Goal: Information Seeking & Learning: Learn about a topic

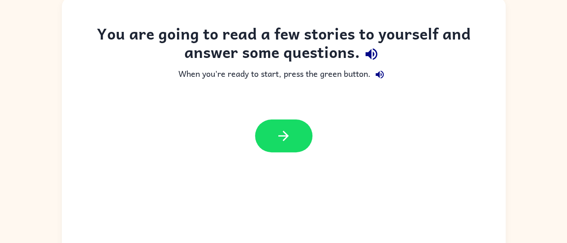
scroll to position [73, 0]
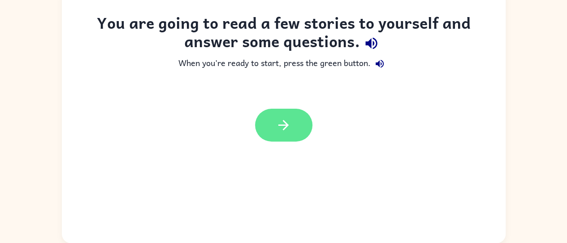
click at [286, 126] on icon "button" at bounding box center [284, 125] width 16 height 16
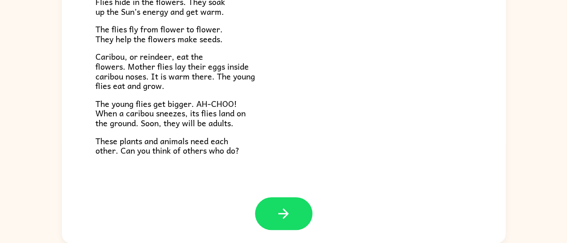
scroll to position [71, 0]
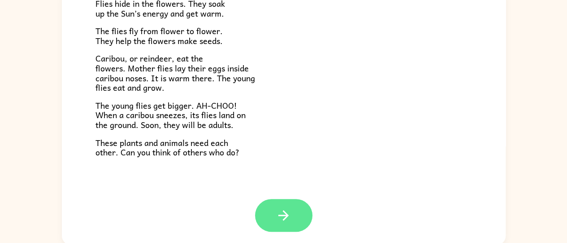
click at [286, 213] on icon "button" at bounding box center [284, 215] width 16 height 16
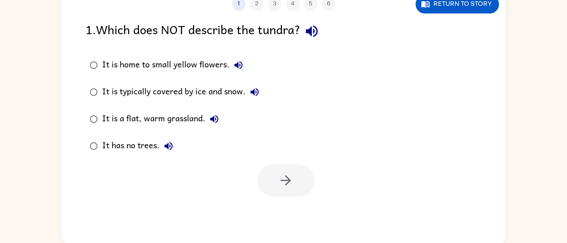
scroll to position [0, 0]
click at [293, 183] on div at bounding box center [285, 180] width 57 height 33
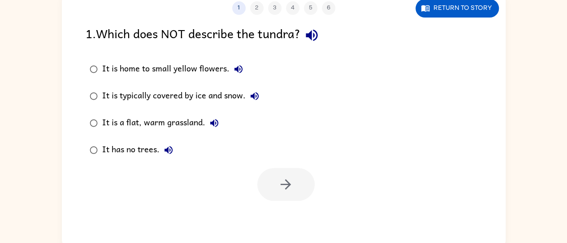
scroll to position [73, 0]
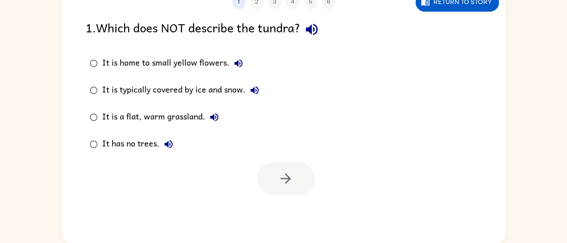
click at [288, 177] on div at bounding box center [285, 178] width 57 height 33
click at [287, 176] on div at bounding box center [285, 178] width 57 height 33
click at [284, 185] on div at bounding box center [285, 178] width 57 height 33
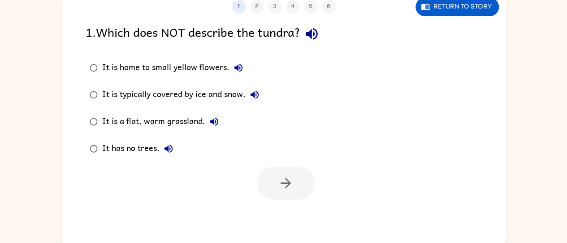
scroll to position [64, 0]
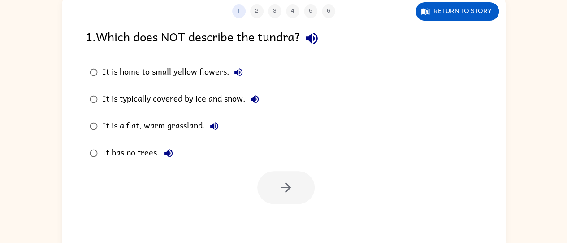
click at [318, 34] on icon "button" at bounding box center [312, 39] width 12 height 12
click at [233, 76] on icon "button" at bounding box center [238, 72] width 11 height 11
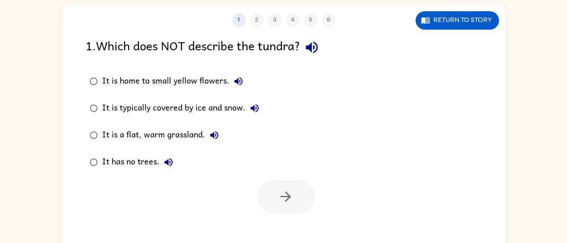
scroll to position [0, 0]
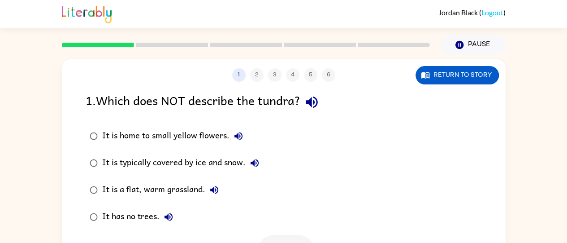
click at [241, 141] on icon "button" at bounding box center [238, 136] width 11 height 11
click at [256, 163] on icon "button" at bounding box center [254, 162] width 11 height 11
click at [219, 193] on icon "button" at bounding box center [214, 189] width 11 height 11
click at [173, 218] on icon "button" at bounding box center [168, 216] width 11 height 11
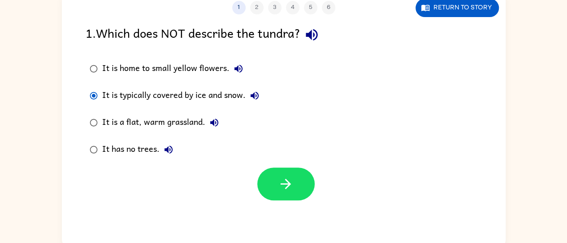
scroll to position [68, 0]
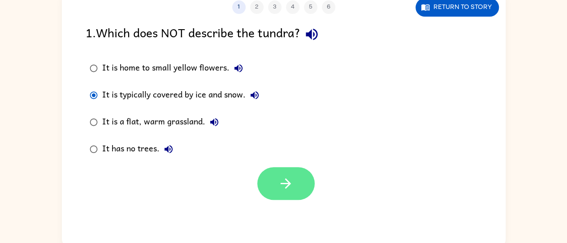
click at [283, 185] on icon "button" at bounding box center [286, 183] width 16 height 16
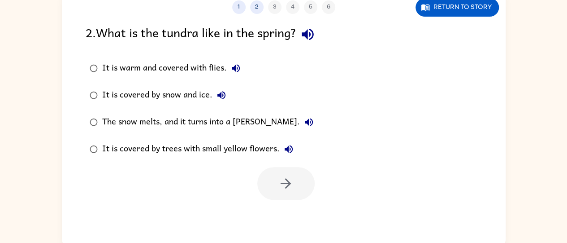
click at [242, 74] on button "It is warm and covered with flies." at bounding box center [236, 68] width 18 height 18
click at [224, 98] on icon "button" at bounding box center [222, 95] width 8 height 8
click at [304, 126] on icon "button" at bounding box center [309, 122] width 11 height 11
click at [292, 144] on icon "button" at bounding box center [288, 149] width 11 height 11
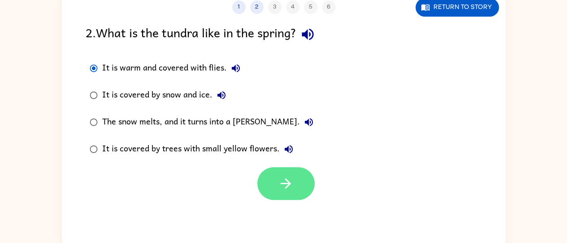
click at [296, 175] on button "button" at bounding box center [285, 183] width 57 height 33
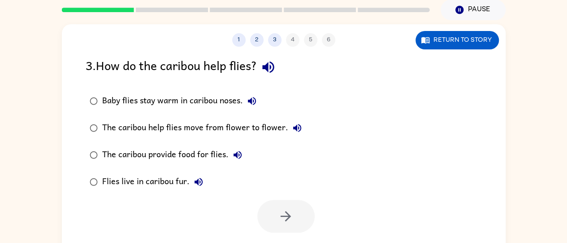
scroll to position [39, 0]
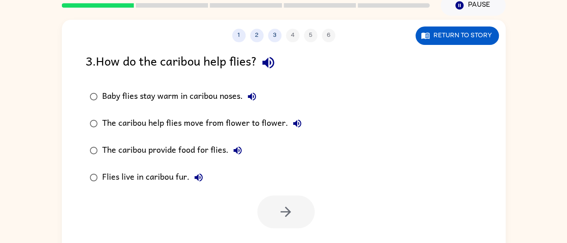
click at [275, 64] on icon "button" at bounding box center [269, 63] width 16 height 16
click at [257, 96] on icon "button" at bounding box center [252, 96] width 11 height 11
click at [299, 121] on icon "button" at bounding box center [297, 123] width 11 height 11
click at [241, 152] on icon "button" at bounding box center [237, 150] width 11 height 11
click at [206, 173] on button "Flies live in caribou fur." at bounding box center [199, 177] width 18 height 18
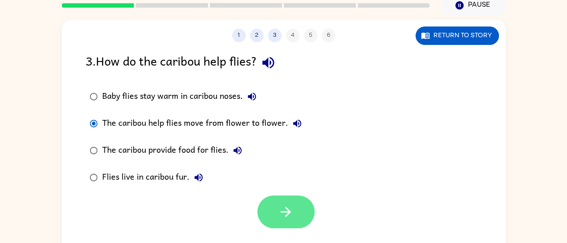
click at [290, 226] on button "button" at bounding box center [285, 211] width 57 height 33
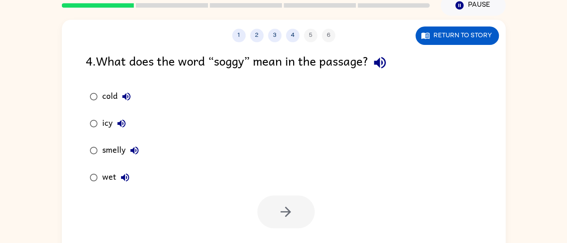
click at [123, 97] on icon "button" at bounding box center [126, 96] width 8 height 8
click at [121, 125] on icon "button" at bounding box center [121, 123] width 11 height 11
click at [125, 153] on div "smelly" at bounding box center [122, 150] width 41 height 18
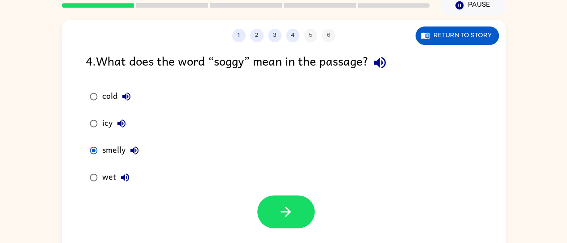
click at [134, 149] on icon "button" at bounding box center [135, 150] width 8 height 8
click at [127, 178] on icon "button" at bounding box center [125, 177] width 8 height 8
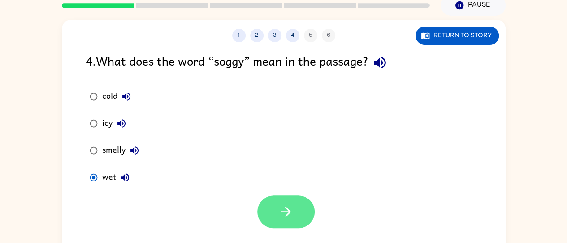
click at [278, 209] on icon "button" at bounding box center [286, 212] width 16 height 16
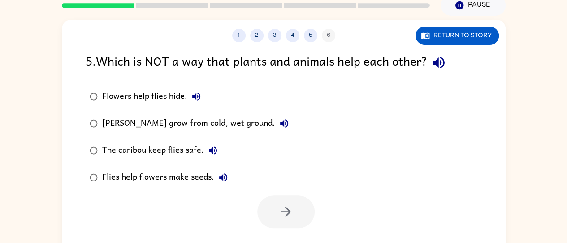
click at [196, 103] on button "Flowers help flies hide." at bounding box center [196, 96] width 18 height 18
click at [283, 127] on icon "button" at bounding box center [284, 123] width 11 height 11
click at [216, 152] on icon "button" at bounding box center [213, 150] width 11 height 11
click at [228, 179] on button "Flies help flowers make seeds." at bounding box center [223, 177] width 18 height 18
click at [444, 63] on icon "button" at bounding box center [439, 63] width 16 height 16
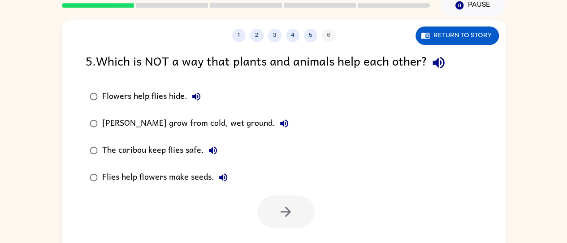
click at [199, 97] on icon "button" at bounding box center [196, 96] width 8 height 8
click at [287, 127] on button "Marsh marigolds grow from cold, wet ground." at bounding box center [284, 123] width 18 height 18
click at [288, 118] on div "Marsh marigolds grow from cold, wet ground." at bounding box center [197, 123] width 191 height 18
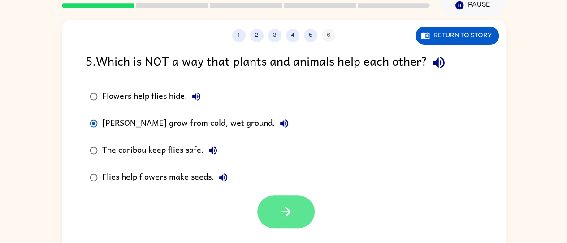
click at [295, 209] on button "button" at bounding box center [285, 211] width 57 height 33
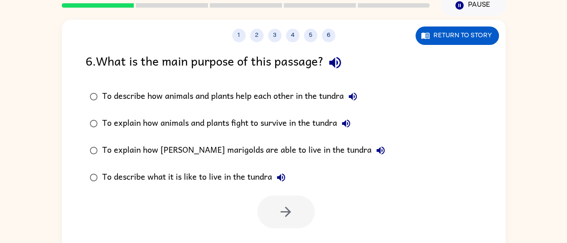
click at [342, 64] on icon "button" at bounding box center [335, 63] width 16 height 16
click at [362, 97] on button "To describe how animals and plants help each other in the tundra" at bounding box center [353, 96] width 18 height 18
click at [350, 123] on icon "button" at bounding box center [346, 123] width 8 height 8
click at [377, 149] on icon "button" at bounding box center [381, 150] width 8 height 8
click at [283, 179] on icon "button" at bounding box center [281, 177] width 11 height 11
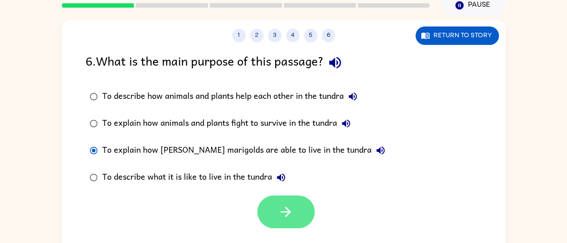
click at [295, 221] on button "button" at bounding box center [285, 211] width 57 height 33
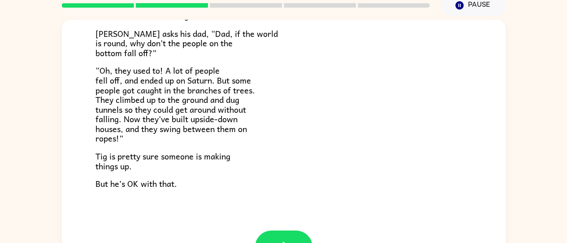
scroll to position [73, 0]
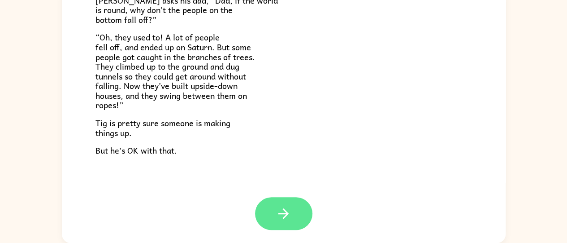
click at [282, 223] on button "button" at bounding box center [283, 213] width 57 height 33
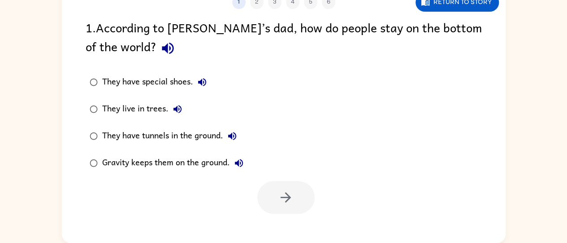
scroll to position [0, 0]
click at [206, 84] on icon "button" at bounding box center [202, 82] width 11 height 11
click at [183, 114] on button "They live in trees." at bounding box center [178, 109] width 18 height 18
click at [234, 137] on icon "button" at bounding box center [232, 136] width 11 height 11
click at [244, 168] on button "Gravity keeps them on the ground." at bounding box center [239, 163] width 18 height 18
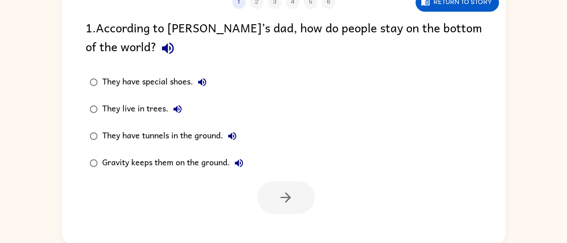
click at [244, 168] on icon "button" at bounding box center [239, 162] width 11 height 11
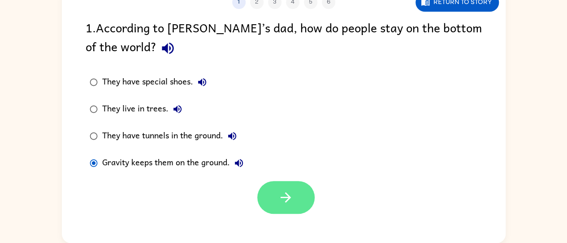
click at [292, 203] on icon "button" at bounding box center [286, 197] width 16 height 16
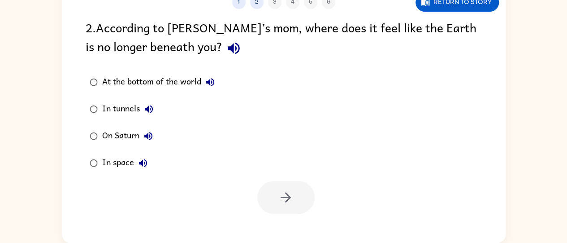
click at [205, 76] on button "At the bottom of the world" at bounding box center [210, 82] width 18 height 18
click at [145, 112] on icon "button" at bounding box center [149, 109] width 11 height 11
click at [144, 140] on icon "button" at bounding box center [148, 136] width 11 height 11
click at [136, 170] on div "In space" at bounding box center [127, 163] width 50 height 18
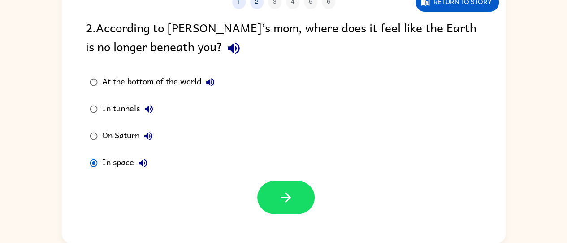
click at [144, 140] on icon "button" at bounding box center [148, 136] width 11 height 11
click at [147, 111] on icon "button" at bounding box center [149, 109] width 11 height 11
click at [210, 80] on icon "button" at bounding box center [210, 82] width 8 height 8
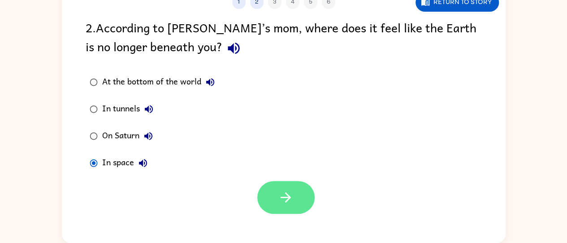
click at [280, 201] on icon "button" at bounding box center [286, 197] width 16 height 16
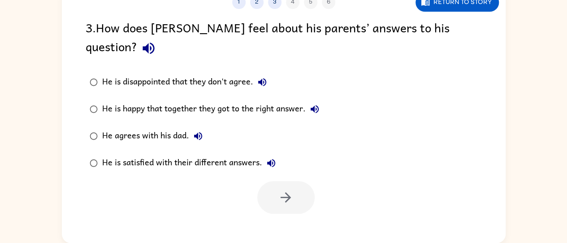
click at [271, 73] on button "He is disappointed that they don't agree." at bounding box center [262, 82] width 18 height 18
click at [321, 100] on button "He is happy that together they got to the right answer." at bounding box center [315, 109] width 18 height 18
click at [279, 154] on button "He is satisfied with their different answers." at bounding box center [271, 163] width 18 height 18
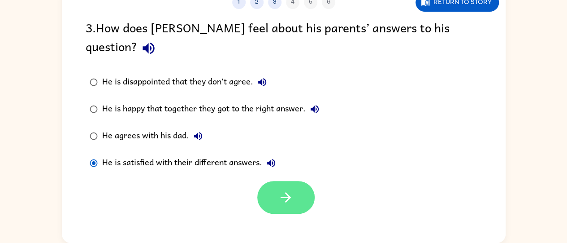
click at [291, 189] on icon "button" at bounding box center [286, 197] width 16 height 16
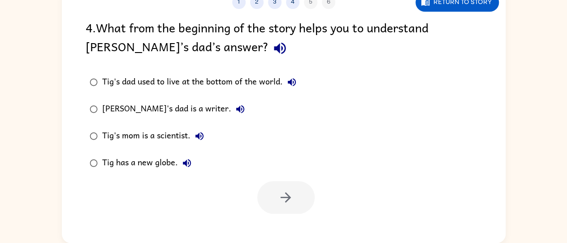
click at [299, 84] on button "Tig's dad used to live at the bottom of the world." at bounding box center [292, 82] width 18 height 18
click at [231, 106] on button "Tig's dad is a writer." at bounding box center [240, 109] width 18 height 18
click at [235, 110] on icon "button" at bounding box center [240, 109] width 11 height 11
click at [236, 110] on icon "button" at bounding box center [240, 109] width 8 height 8
click at [199, 139] on icon "button" at bounding box center [200, 136] width 8 height 8
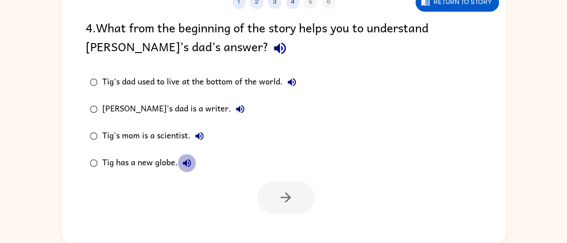
click at [187, 170] on button "Tig has a new globe." at bounding box center [187, 163] width 18 height 18
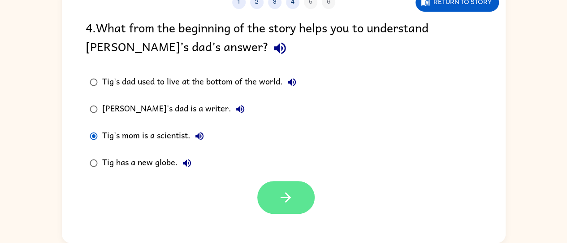
click at [292, 193] on icon "button" at bounding box center [286, 197] width 16 height 16
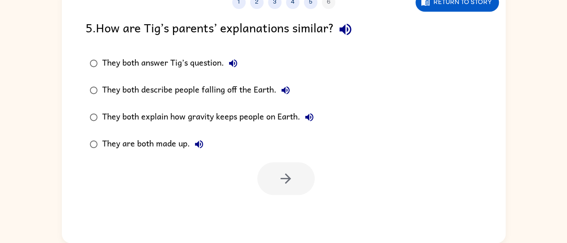
click at [240, 65] on button "They both answer Tig’s question." at bounding box center [233, 63] width 18 height 18
click at [291, 89] on icon "button" at bounding box center [285, 90] width 11 height 11
click at [314, 119] on icon "button" at bounding box center [309, 117] width 11 height 11
click at [18, 30] on div "1 2 3 4 5 6 Return to story 5 . How are Tig’s parents’ explanations similar? Th…" at bounding box center [283, 113] width 567 height 260
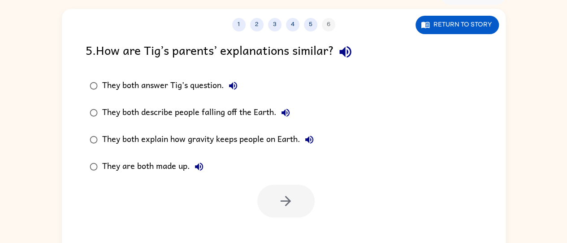
click at [200, 166] on icon "button" at bounding box center [199, 166] width 8 height 8
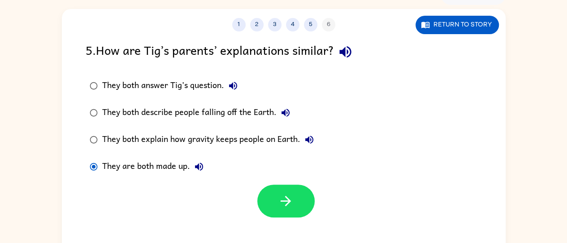
click at [197, 159] on button "They are both made up." at bounding box center [199, 166] width 18 height 18
click at [283, 211] on button "button" at bounding box center [285, 200] width 57 height 33
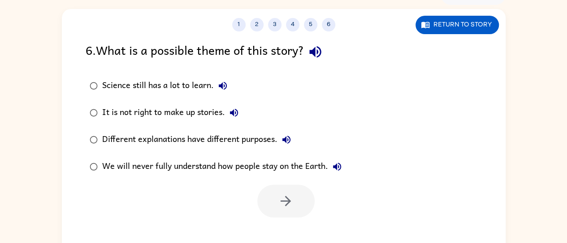
click at [220, 83] on icon "button" at bounding box center [223, 85] width 11 height 11
click at [240, 111] on button "It is not right to make up stories." at bounding box center [234, 113] width 18 height 18
click at [291, 146] on button "Different explanations have different purposes." at bounding box center [287, 140] width 18 height 18
click at [344, 168] on button "We will never fully understand how people stay on the Earth." at bounding box center [337, 166] width 18 height 18
click at [294, 136] on button "Different explanations have different purposes." at bounding box center [287, 140] width 18 height 18
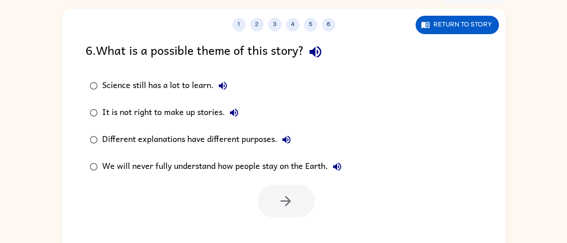
click at [287, 140] on icon "button" at bounding box center [286, 139] width 11 height 11
click at [237, 109] on icon "button" at bounding box center [234, 112] width 11 height 11
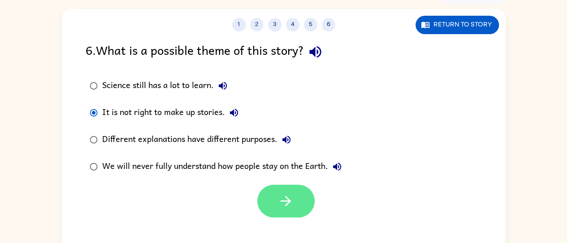
click at [302, 212] on button "button" at bounding box center [285, 200] width 57 height 33
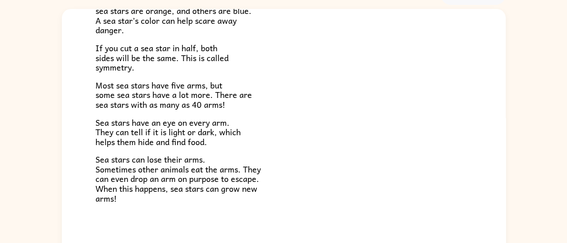
scroll to position [258, 0]
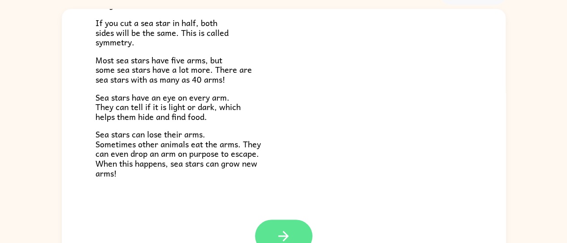
click at [286, 235] on icon "button" at bounding box center [284, 236] width 16 height 16
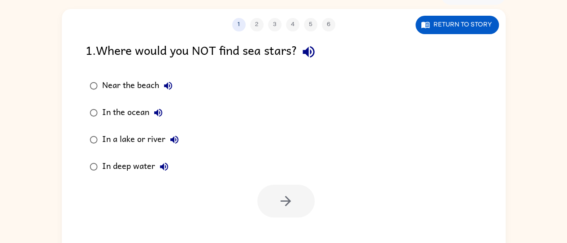
scroll to position [0, 0]
click at [176, 84] on button "Near the beach" at bounding box center [168, 86] width 18 height 18
click at [160, 110] on icon "button" at bounding box center [158, 112] width 11 height 11
click at [178, 138] on icon "button" at bounding box center [174, 139] width 11 height 11
click at [162, 165] on icon "button" at bounding box center [164, 166] width 8 height 8
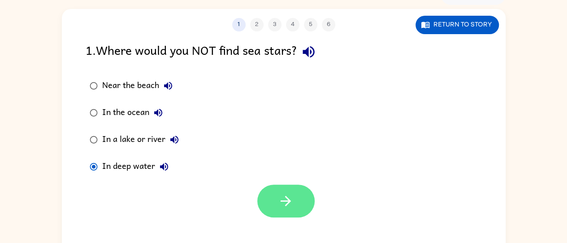
click at [280, 200] on icon "button" at bounding box center [286, 201] width 16 height 16
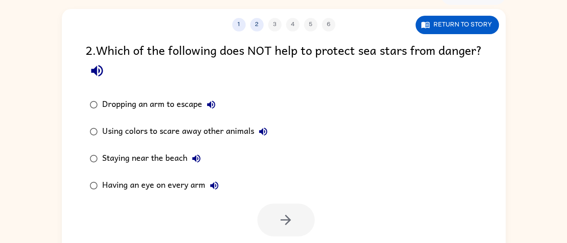
click at [216, 103] on button "Dropping an arm to escape" at bounding box center [211, 105] width 18 height 18
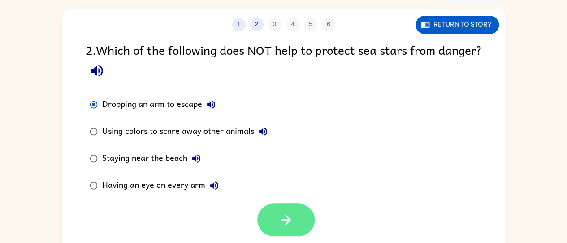
click at [296, 219] on button "button" at bounding box center [285, 219] width 57 height 33
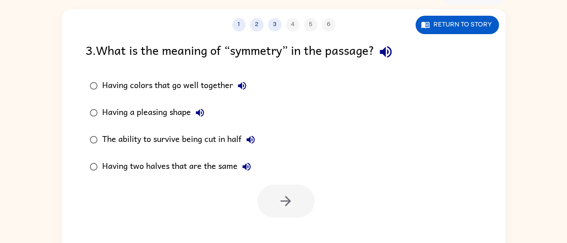
click at [247, 80] on icon "button" at bounding box center [242, 85] width 11 height 11
click at [198, 110] on icon "button" at bounding box center [200, 112] width 11 height 11
click at [247, 145] on button "The ability to survive being cut in half" at bounding box center [251, 140] width 18 height 18
click at [245, 173] on button "Having two halves that are the same" at bounding box center [247, 166] width 18 height 18
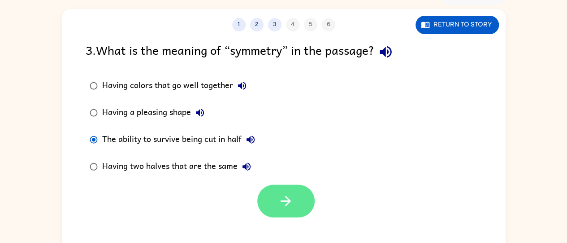
click at [291, 199] on icon "button" at bounding box center [286, 201] width 16 height 16
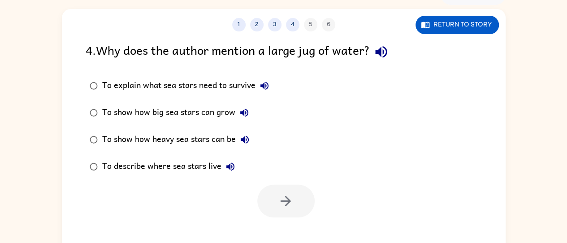
click at [258, 83] on button "To explain what sea stars need to survive" at bounding box center [265, 86] width 18 height 18
click at [242, 110] on icon "button" at bounding box center [244, 112] width 11 height 11
click at [238, 139] on button "To show how heavy sea stars can be" at bounding box center [245, 140] width 18 height 18
click at [227, 158] on button "To describe where sea stars live" at bounding box center [231, 166] width 18 height 18
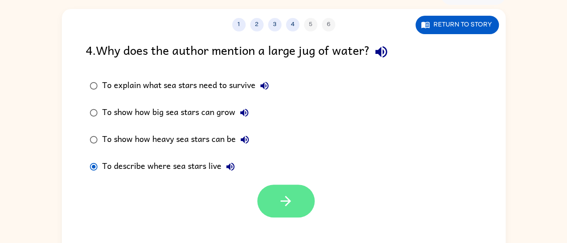
click at [288, 193] on icon "button" at bounding box center [286, 201] width 16 height 16
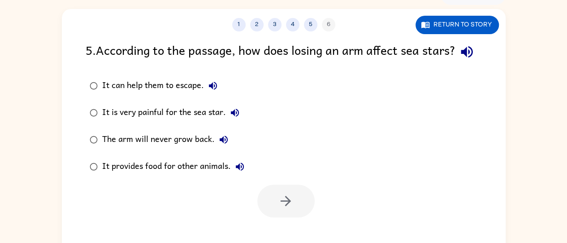
click at [212, 91] on icon "button" at bounding box center [213, 85] width 11 height 11
click at [240, 122] on button "It is very painful for the sea star." at bounding box center [235, 113] width 18 height 18
click at [235, 118] on icon "button" at bounding box center [235, 112] width 11 height 11
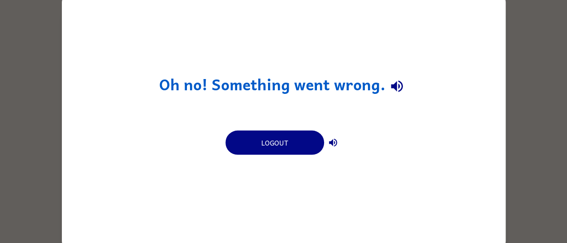
click at [398, 88] on icon "button" at bounding box center [397, 87] width 12 height 12
click at [396, 86] on icon "button" at bounding box center [397, 87] width 12 height 12
click at [397, 88] on icon "button" at bounding box center [397, 87] width 12 height 12
click at [398, 85] on icon "button" at bounding box center [397, 87] width 12 height 12
click at [339, 144] on button "button" at bounding box center [333, 142] width 18 height 18
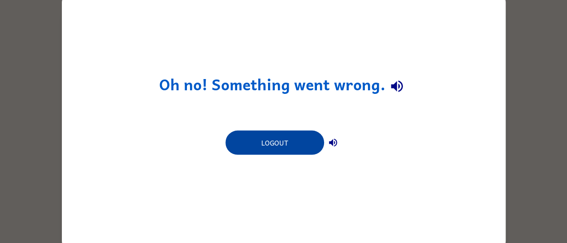
click at [294, 144] on button "Logout" at bounding box center [275, 142] width 99 height 24
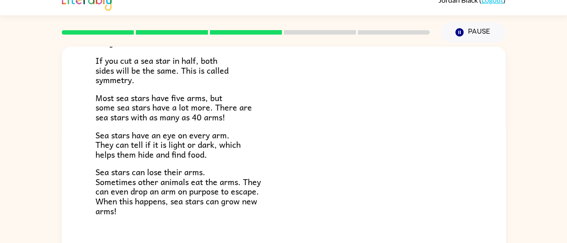
scroll to position [73, 0]
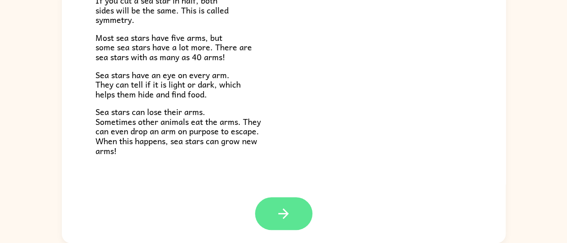
click at [284, 213] on icon "button" at bounding box center [284, 213] width 10 height 10
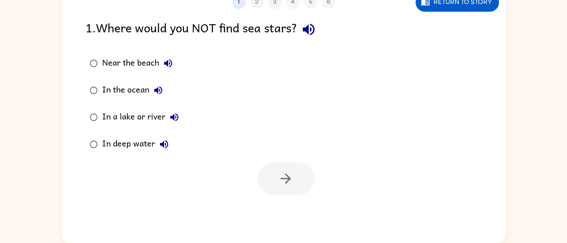
scroll to position [0, 0]
click at [166, 57] on button "Near the beach" at bounding box center [168, 63] width 18 height 18
click at [160, 87] on icon "button" at bounding box center [158, 90] width 8 height 8
click at [179, 114] on button "In a lake or river" at bounding box center [175, 117] width 18 height 18
click at [170, 141] on button "In deep water" at bounding box center [164, 144] width 18 height 18
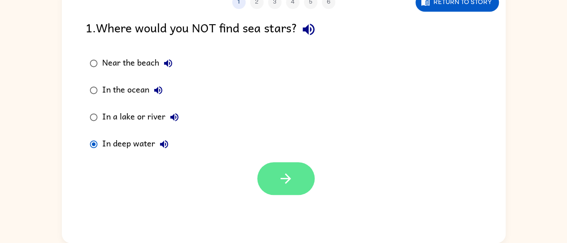
click at [298, 185] on button "button" at bounding box center [285, 178] width 57 height 33
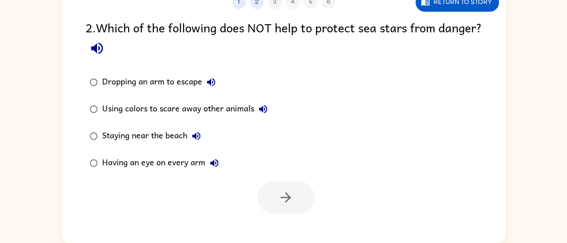
click at [211, 85] on icon "button" at bounding box center [211, 82] width 11 height 11
click at [270, 109] on button "Using colors to scare away other animals" at bounding box center [263, 109] width 18 height 18
click at [201, 136] on icon "button" at bounding box center [196, 136] width 11 height 11
click at [219, 161] on icon "button" at bounding box center [214, 162] width 11 height 11
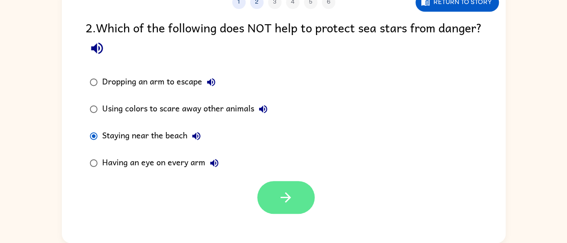
click at [289, 193] on icon "button" at bounding box center [286, 197] width 16 height 16
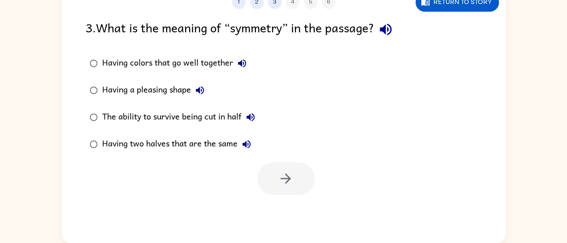
click at [249, 65] on button "Having colors that go well together" at bounding box center [242, 63] width 18 height 18
click at [205, 87] on icon "button" at bounding box center [200, 90] width 11 height 11
click at [257, 119] on button "The ability to survive being cut in half" at bounding box center [251, 117] width 18 height 18
click at [248, 141] on icon "button" at bounding box center [247, 144] width 8 height 8
click at [259, 114] on button "The ability to survive being cut in half" at bounding box center [251, 117] width 18 height 18
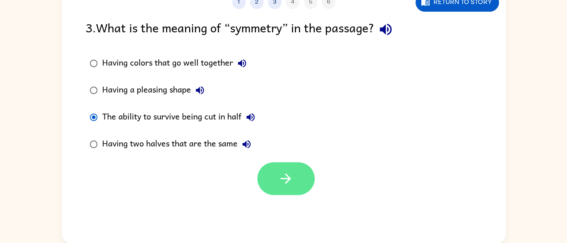
click at [301, 190] on button "button" at bounding box center [285, 178] width 57 height 33
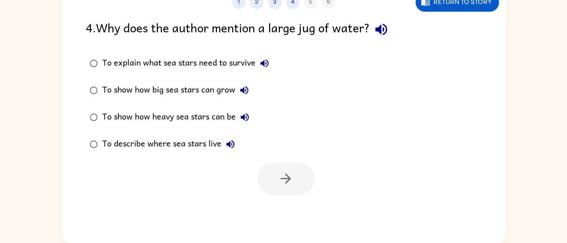
click at [267, 55] on button "To explain what sea stars need to survive" at bounding box center [265, 63] width 18 height 18
click at [266, 61] on icon "button" at bounding box center [264, 63] width 11 height 11
click at [267, 64] on icon "button" at bounding box center [265, 63] width 8 height 8
click at [247, 92] on icon "button" at bounding box center [244, 90] width 11 height 11
click at [250, 113] on icon "button" at bounding box center [245, 117] width 11 height 11
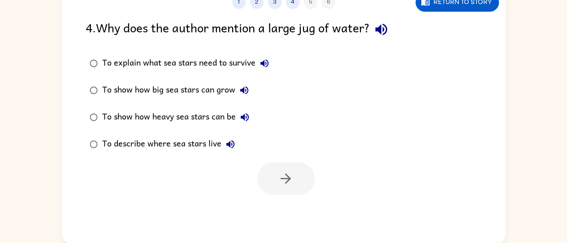
click at [237, 145] on button "To describe where sea stars live" at bounding box center [231, 144] width 18 height 18
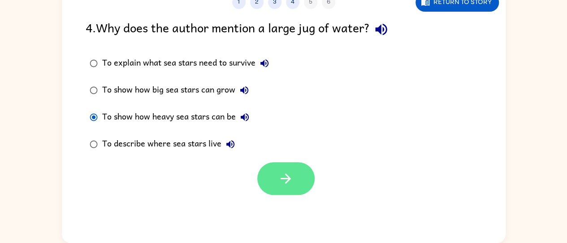
click at [288, 177] on icon "button" at bounding box center [286, 178] width 10 height 10
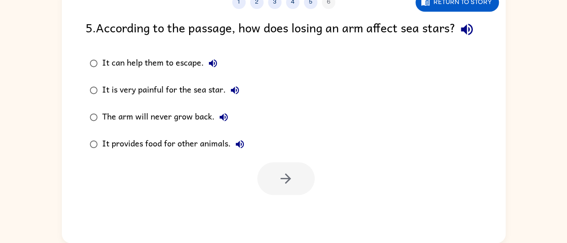
click at [215, 69] on icon "button" at bounding box center [213, 63] width 11 height 11
click at [240, 96] on icon "button" at bounding box center [235, 90] width 11 height 11
click at [227, 122] on icon "button" at bounding box center [223, 117] width 11 height 11
click at [245, 149] on icon "button" at bounding box center [240, 144] width 11 height 11
click at [239, 96] on icon "button" at bounding box center [235, 90] width 11 height 11
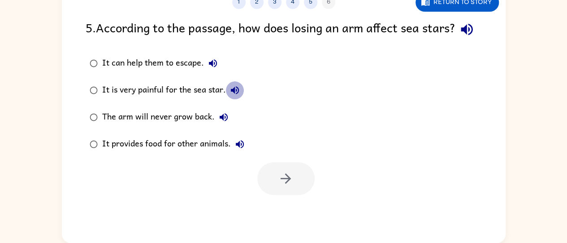
click at [242, 99] on button "It is very painful for the sea star." at bounding box center [235, 90] width 18 height 18
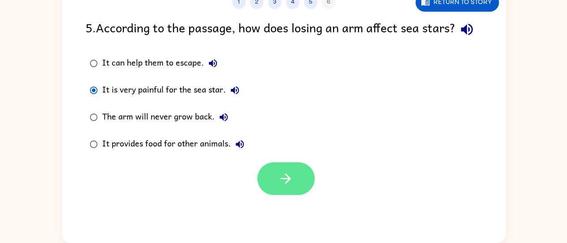
click at [301, 193] on button "button" at bounding box center [285, 178] width 57 height 33
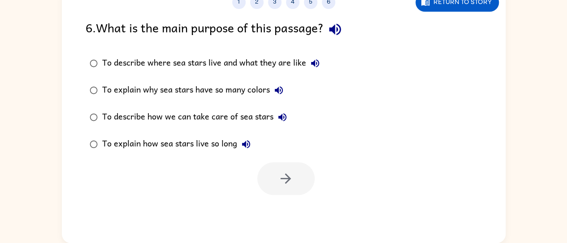
click at [337, 30] on icon "button" at bounding box center [335, 30] width 12 height 12
click at [318, 62] on icon "button" at bounding box center [315, 63] width 11 height 11
click at [287, 87] on button "To explain why sea stars have so many colors" at bounding box center [279, 90] width 18 height 18
click at [288, 119] on button "To describe how we can take care of sea stars" at bounding box center [283, 117] width 18 height 18
click at [281, 89] on icon "button" at bounding box center [279, 90] width 8 height 8
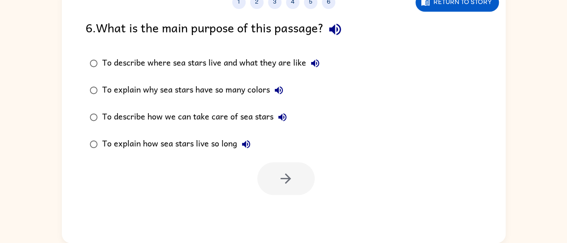
click at [317, 61] on icon "button" at bounding box center [315, 63] width 8 height 8
click at [318, 68] on icon "button" at bounding box center [315, 63] width 11 height 11
click at [274, 91] on icon "button" at bounding box center [279, 90] width 11 height 11
click at [283, 87] on icon "button" at bounding box center [279, 90] width 11 height 11
click at [287, 114] on icon "button" at bounding box center [282, 117] width 11 height 11
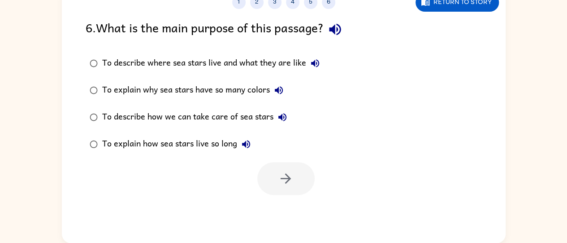
click at [287, 111] on button "To describe how we can take care of sea stars" at bounding box center [283, 117] width 18 height 18
click at [248, 149] on button "To explain how sea stars live so long" at bounding box center [246, 144] width 18 height 18
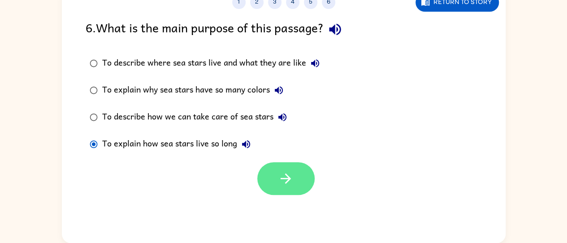
click at [294, 189] on button "button" at bounding box center [285, 178] width 57 height 33
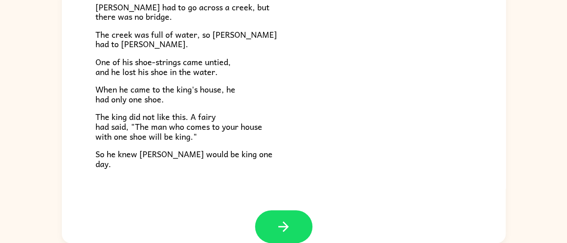
scroll to position [153, 0]
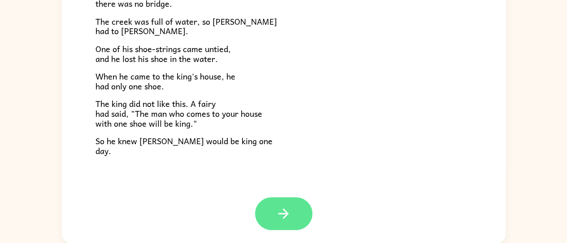
click at [293, 213] on button "button" at bounding box center [283, 213] width 57 height 33
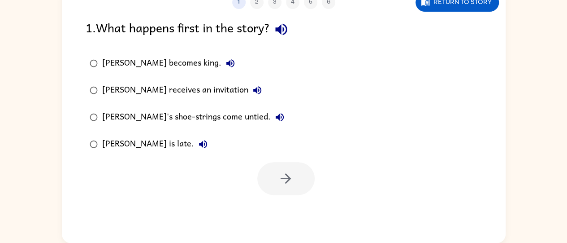
scroll to position [0, 0]
click at [293, 30] on button "button" at bounding box center [281, 29] width 23 height 23
click at [225, 59] on icon "button" at bounding box center [230, 63] width 11 height 11
click at [248, 91] on button "[PERSON_NAME] receives an invitation" at bounding box center [257, 90] width 18 height 18
click at [276, 113] on icon "button" at bounding box center [280, 117] width 8 height 8
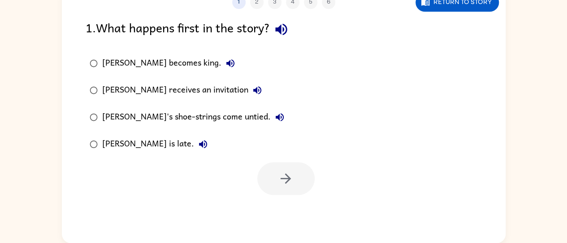
click at [199, 147] on icon "button" at bounding box center [203, 144] width 8 height 8
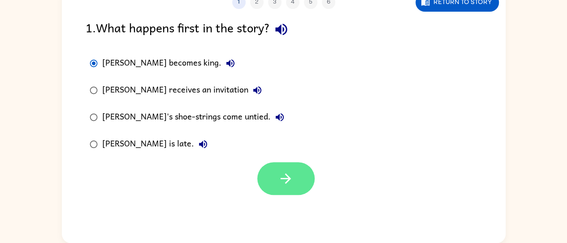
click at [290, 189] on button "button" at bounding box center [285, 178] width 57 height 33
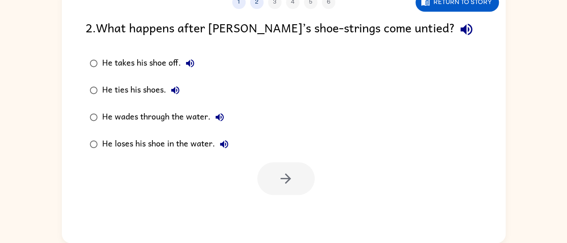
click at [191, 57] on button "He takes his shoe off." at bounding box center [190, 63] width 18 height 18
click at [180, 91] on icon "button" at bounding box center [175, 90] width 11 height 11
click at [222, 113] on icon "button" at bounding box center [219, 117] width 11 height 11
click at [230, 144] on button "He loses his shoe in the water." at bounding box center [224, 144] width 18 height 18
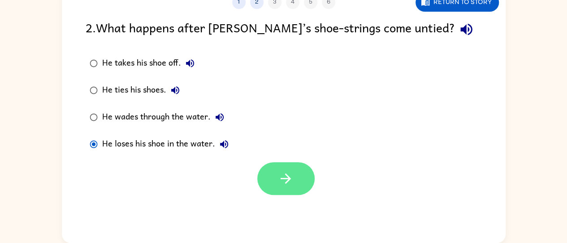
click at [278, 171] on icon "button" at bounding box center [286, 178] width 16 height 16
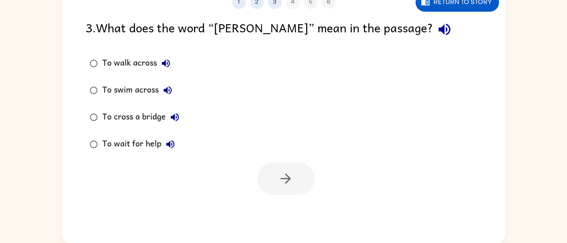
click at [167, 70] on button "To walk across" at bounding box center [166, 63] width 18 height 18
click at [172, 88] on icon "button" at bounding box center [167, 90] width 11 height 11
click at [174, 122] on icon "button" at bounding box center [175, 117] width 11 height 11
click at [170, 149] on icon "button" at bounding box center [170, 144] width 11 height 11
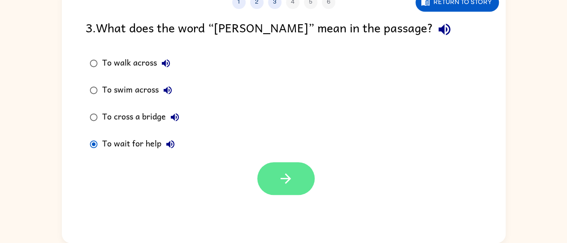
click at [266, 179] on button "button" at bounding box center [285, 178] width 57 height 33
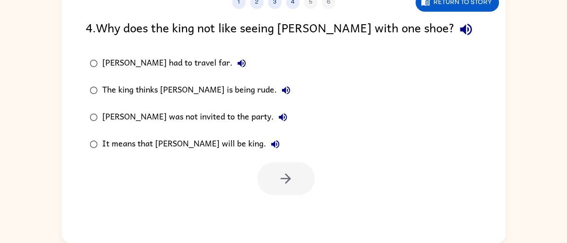
click at [233, 63] on button "[PERSON_NAME] had to travel far." at bounding box center [242, 63] width 18 height 18
click at [281, 85] on icon "button" at bounding box center [286, 90] width 11 height 11
click at [278, 112] on icon "button" at bounding box center [283, 117] width 11 height 11
click at [270, 145] on icon "button" at bounding box center [275, 144] width 11 height 11
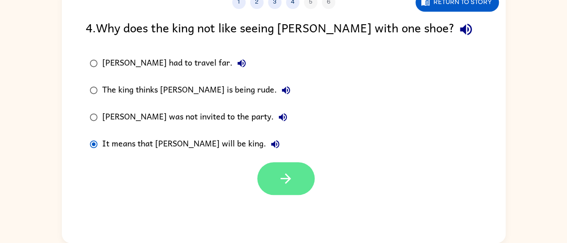
click at [269, 178] on button "button" at bounding box center [285, 178] width 57 height 33
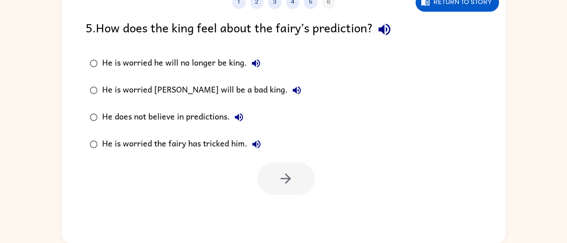
click at [254, 63] on icon "button" at bounding box center [256, 63] width 8 height 8
click at [292, 92] on icon "button" at bounding box center [297, 90] width 11 height 11
click at [239, 109] on button "He does not believe in predictions." at bounding box center [239, 117] width 18 height 18
click at [257, 140] on icon "button" at bounding box center [256, 144] width 11 height 11
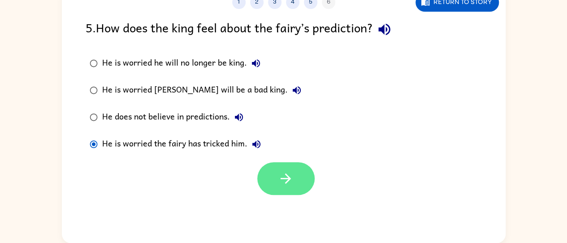
click at [301, 185] on button "button" at bounding box center [285, 178] width 57 height 33
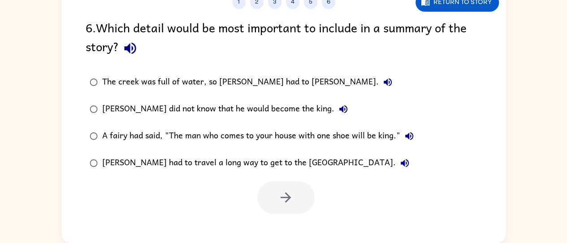
click at [383, 85] on icon "button" at bounding box center [388, 82] width 11 height 11
click at [338, 108] on icon "button" at bounding box center [343, 109] width 11 height 11
click at [379, 81] on button "The creek was full of water, so [PERSON_NAME] had to [PERSON_NAME]." at bounding box center [388, 82] width 18 height 18
click at [383, 84] on icon "button" at bounding box center [388, 82] width 11 height 11
click at [335, 110] on button "[PERSON_NAME] did not know that he would become the king." at bounding box center [344, 109] width 18 height 18
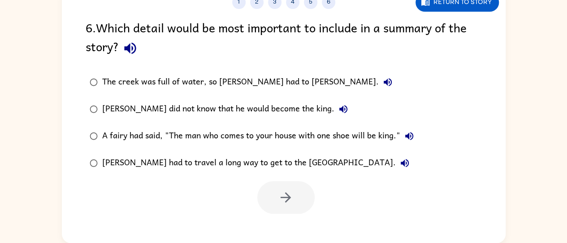
click at [335, 111] on button "[PERSON_NAME] did not know that he would become the king." at bounding box center [344, 109] width 18 height 18
click at [413, 141] on icon "button" at bounding box center [409, 136] width 11 height 11
click at [400, 163] on icon "button" at bounding box center [405, 162] width 11 height 11
click at [379, 76] on button "The creek was full of water, so [PERSON_NAME] had to [PERSON_NAME]." at bounding box center [388, 82] width 18 height 18
click at [298, 199] on div at bounding box center [285, 197] width 57 height 33
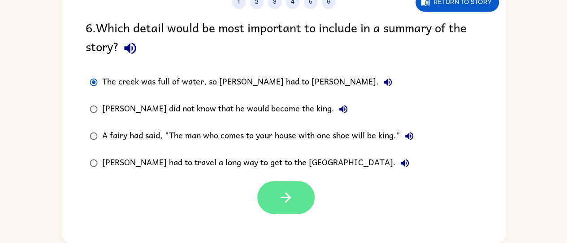
click at [293, 196] on icon "button" at bounding box center [286, 197] width 16 height 16
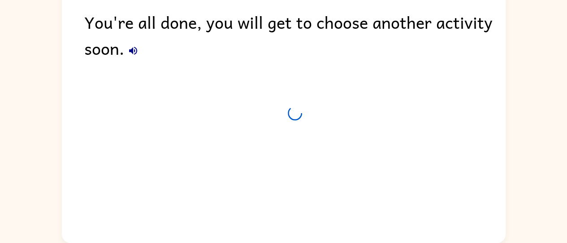
scroll to position [57, 0]
